Goal: Information Seeking & Learning: Learn about a topic

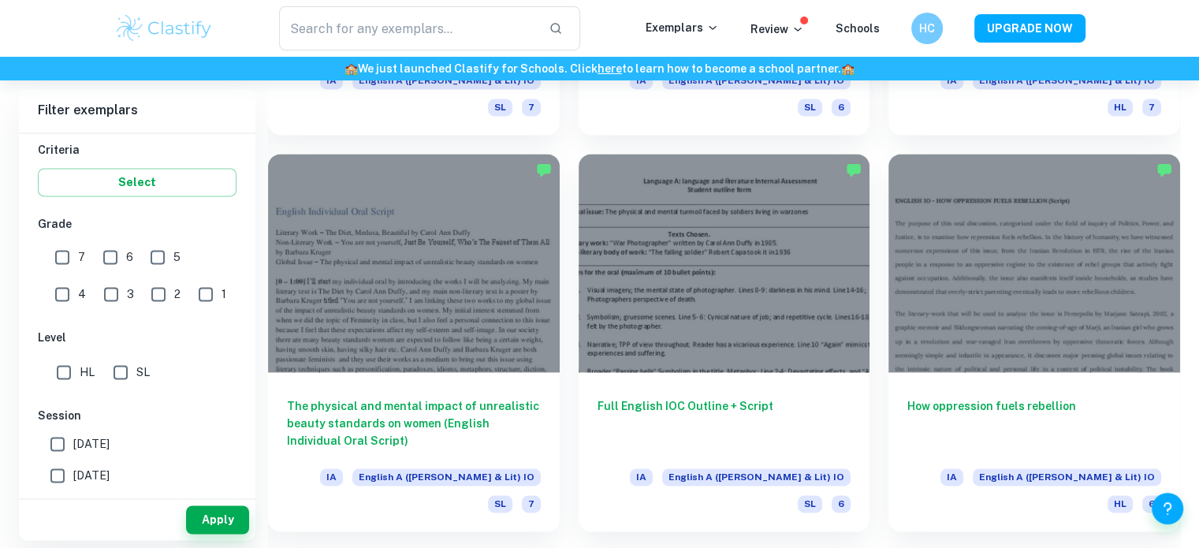
scroll to position [2286, 0]
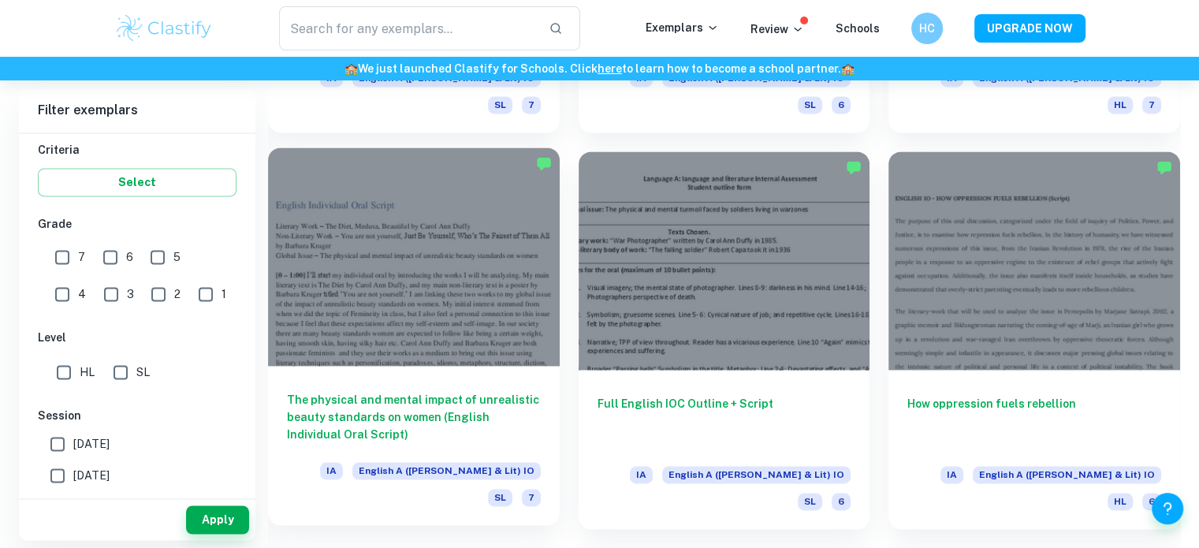
click at [484, 391] on h6 "The physical and mental impact of unrealistic beauty standards on women (Englis…" at bounding box center [414, 417] width 254 height 52
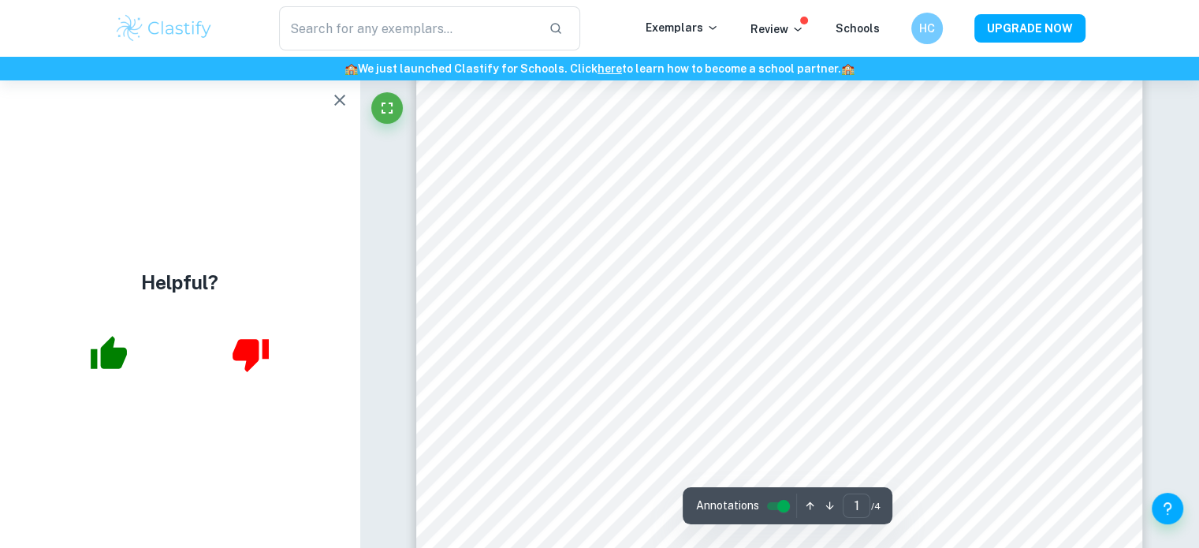
scroll to position [226, 0]
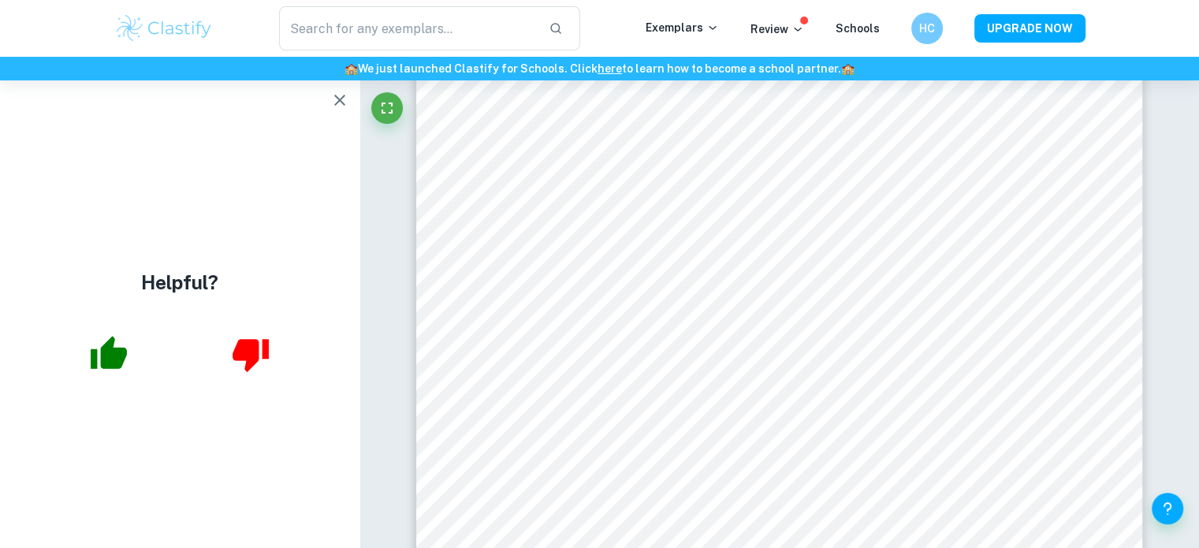
click at [347, 100] on icon "button" at bounding box center [339, 100] width 19 height 19
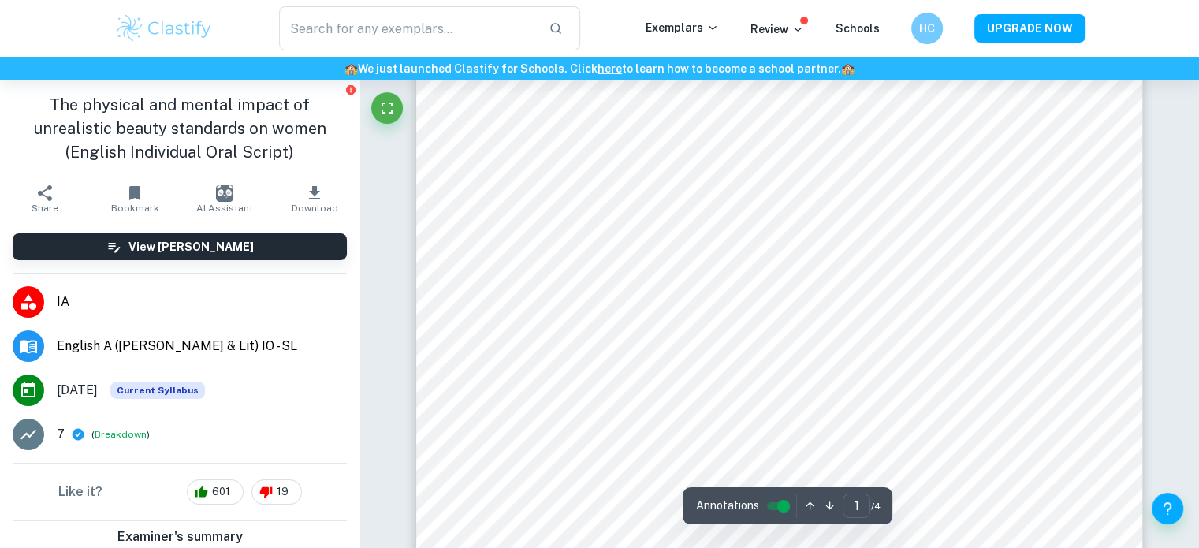
scroll to position [564, 0]
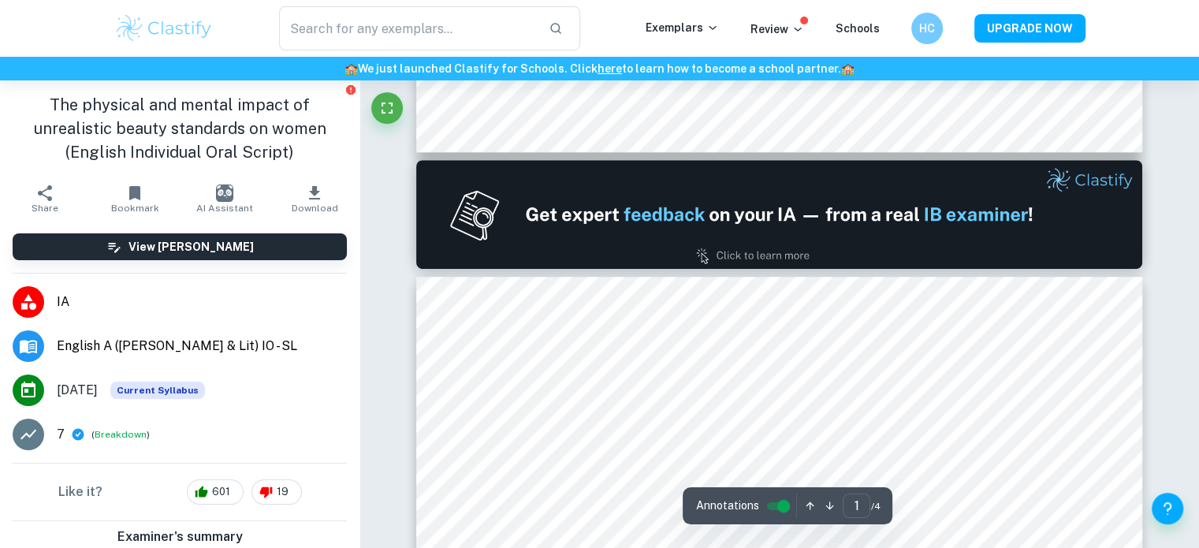
type input "2"
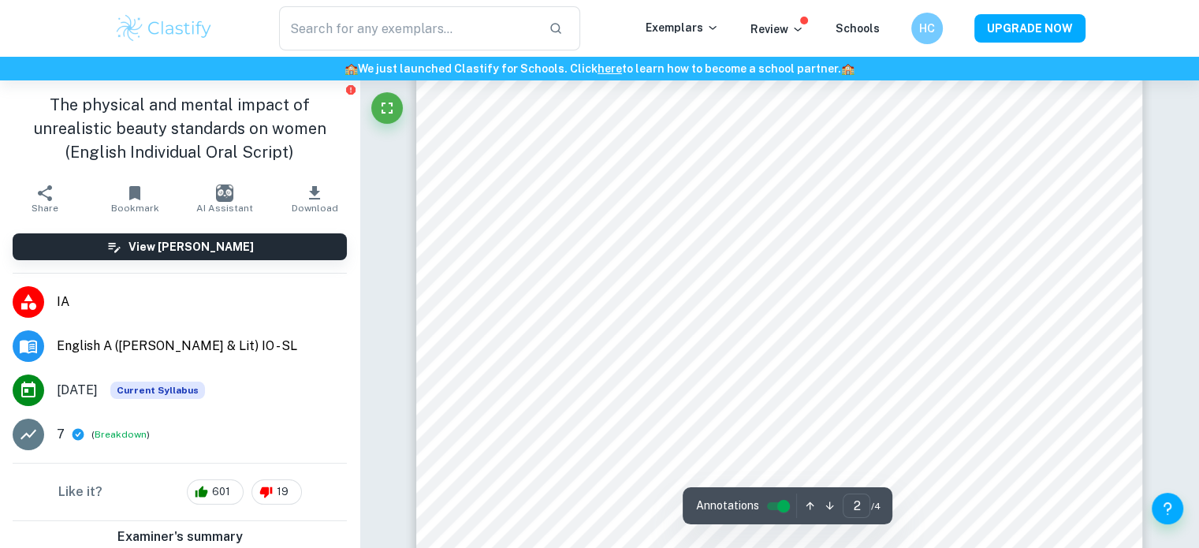
scroll to position [1302, 0]
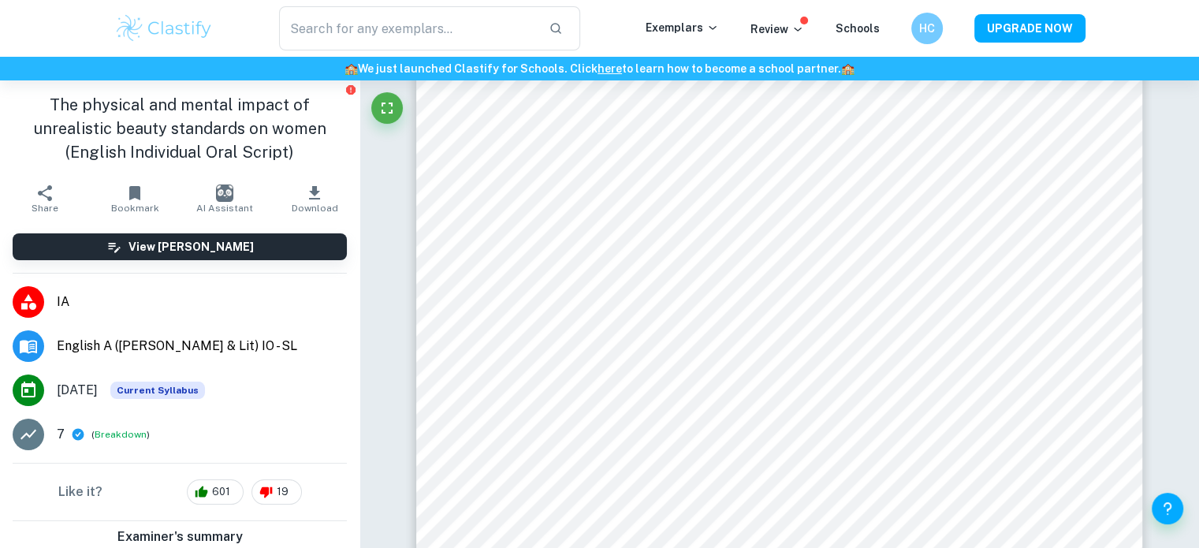
click at [154, 343] on span "English A ([PERSON_NAME] & Lit) IO - SL" at bounding box center [202, 346] width 290 height 19
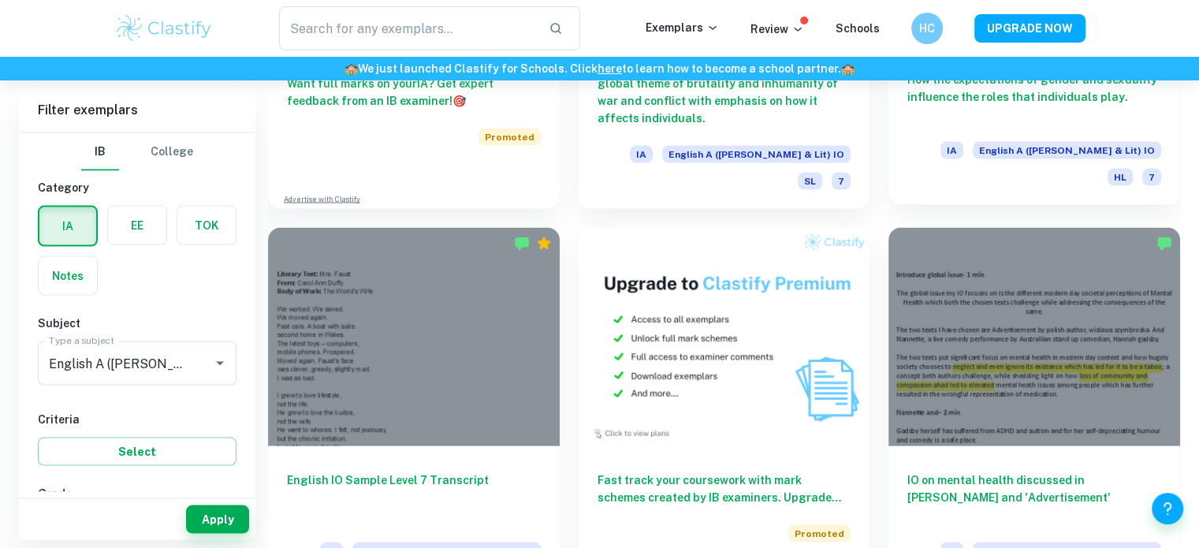
scroll to position [2997, 0]
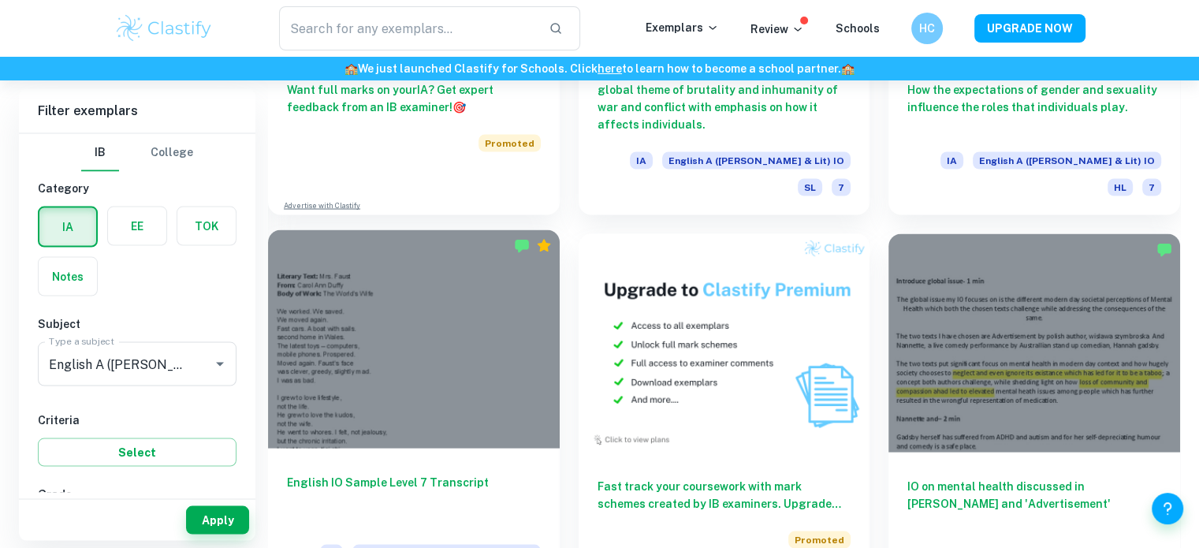
click at [400, 299] on div at bounding box center [414, 339] width 292 height 218
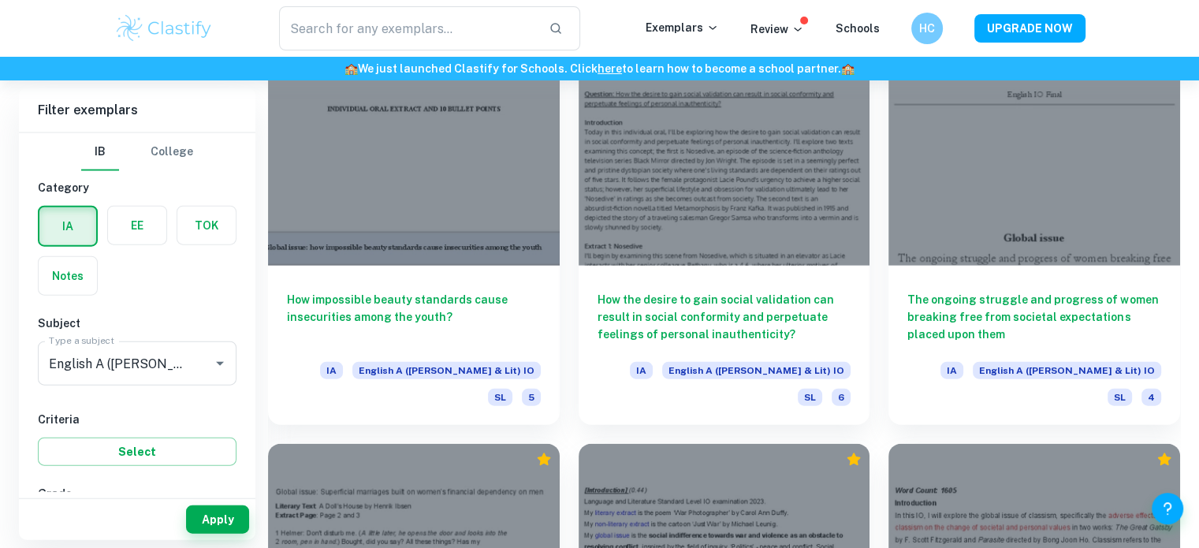
scroll to position [3581, 0]
